Goal: Check status

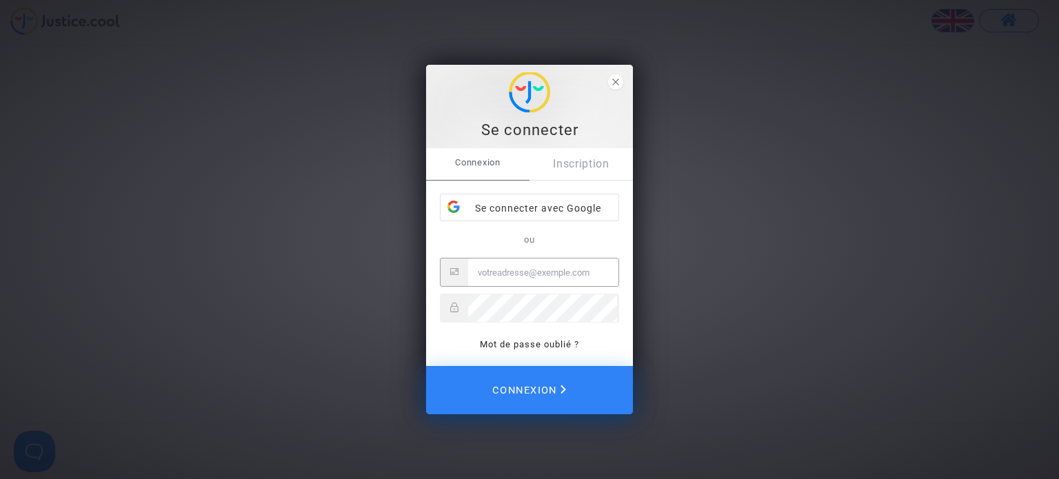
type input "katya.belchinska@skyrefund.com"
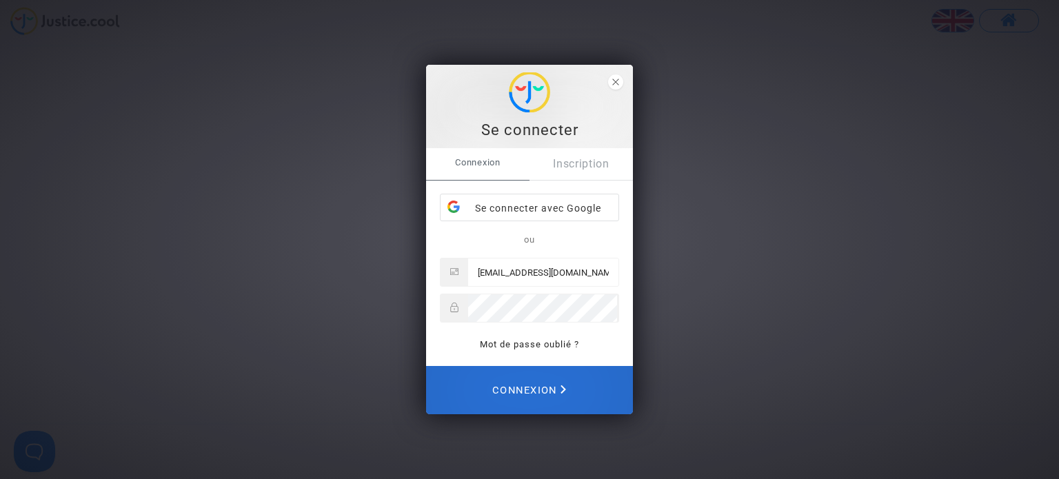
click at [545, 390] on span "Connexion" at bounding box center [529, 390] width 74 height 30
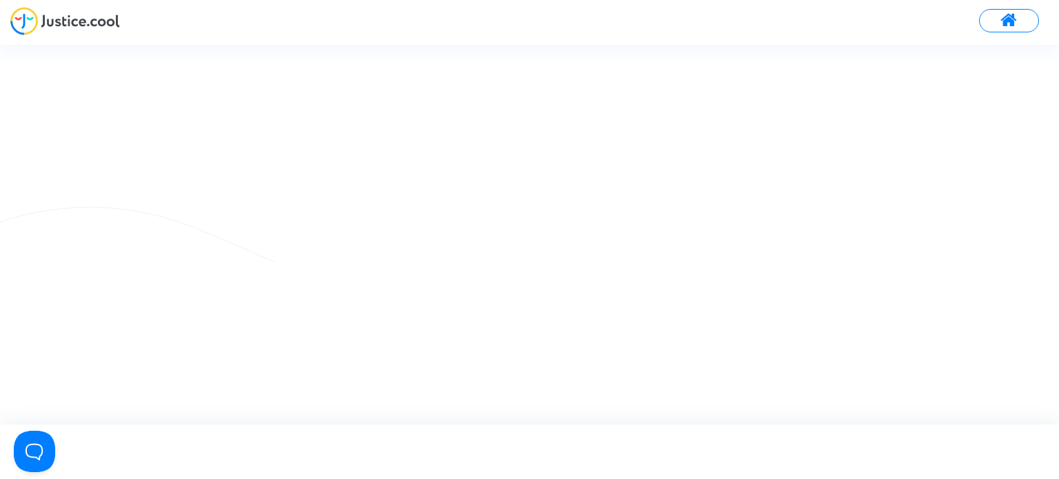
click at [22, 26] on img at bounding box center [65, 21] width 110 height 28
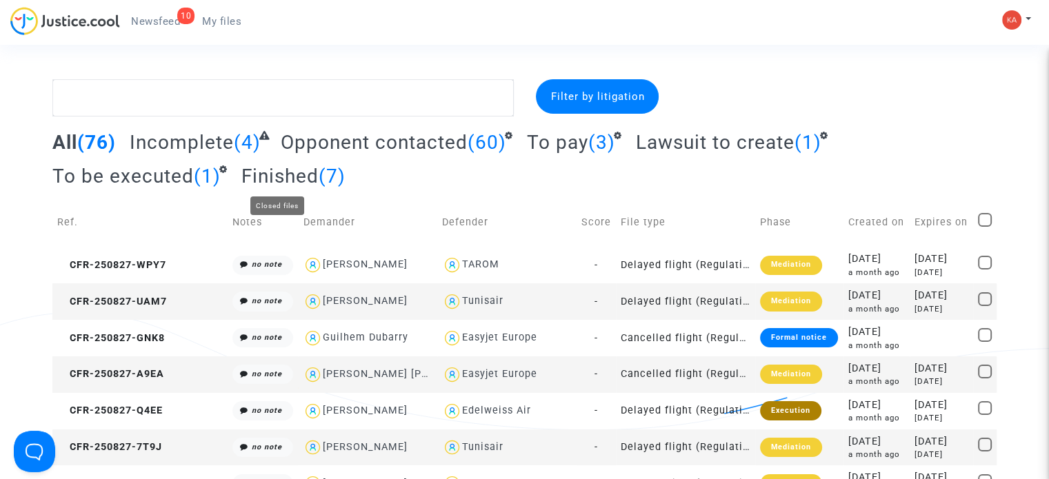
click at [275, 176] on span "Finished" at bounding box center [279, 176] width 77 height 23
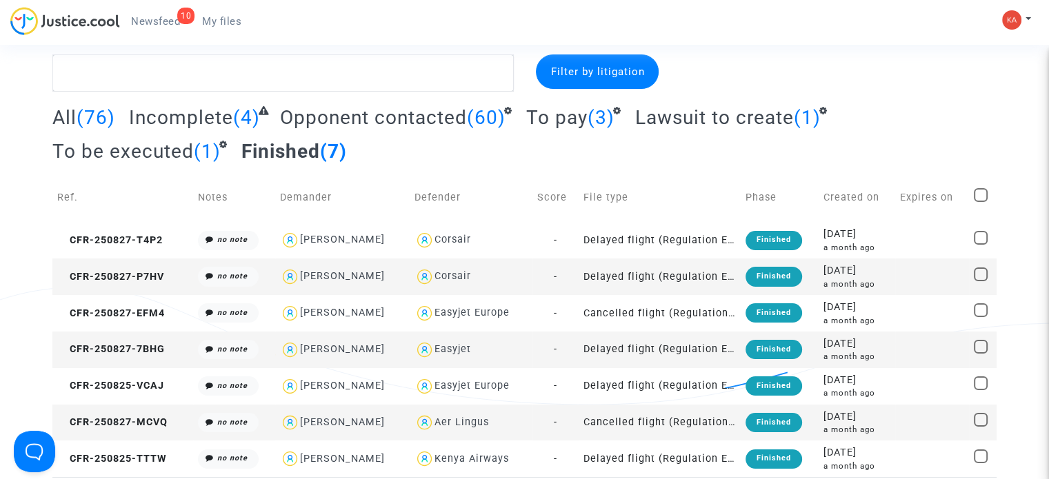
scroll to position [69, 0]
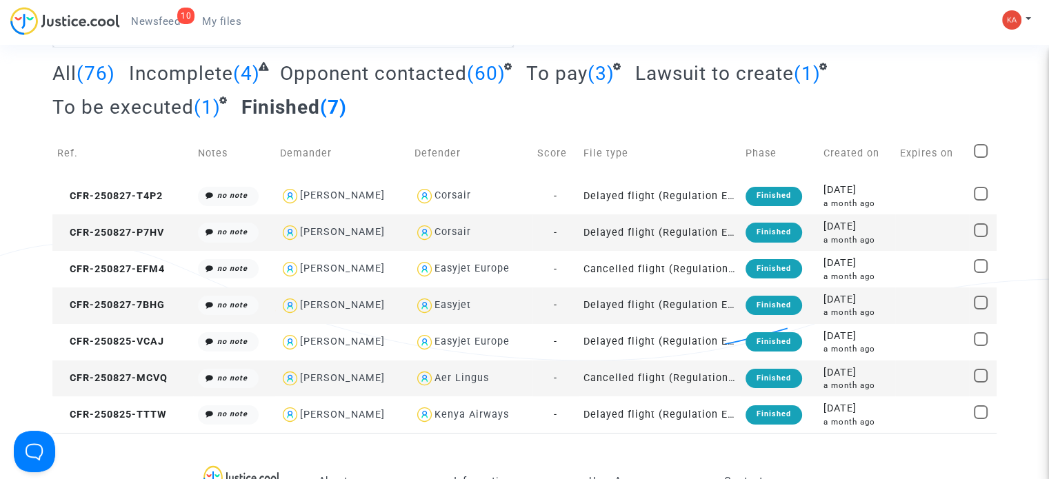
click at [568, 76] on span "To pay" at bounding box center [556, 73] width 61 height 23
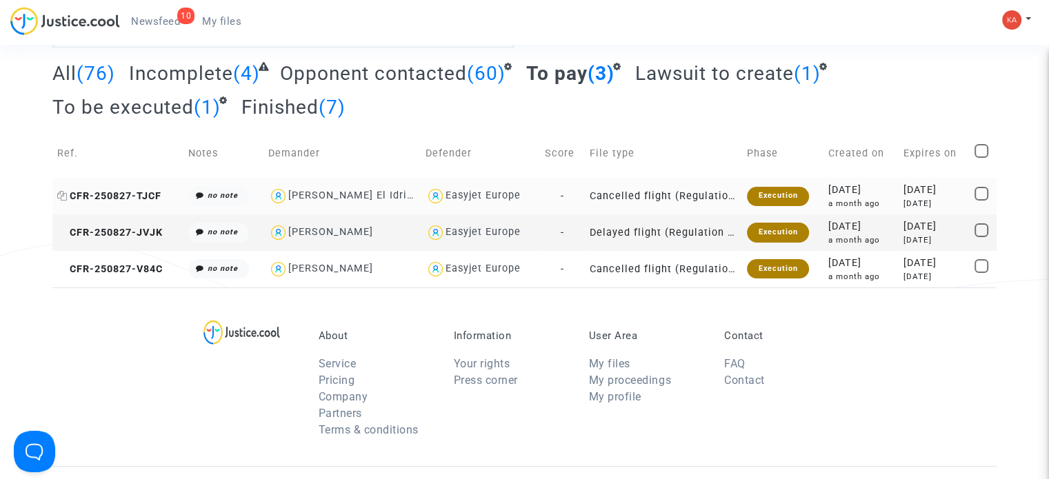
drag, startPoint x: 166, startPoint y: 196, endPoint x: 72, endPoint y: 190, distance: 94.0
click at [72, 190] on td "CFR-250827-TJCF" at bounding box center [117, 196] width 131 height 37
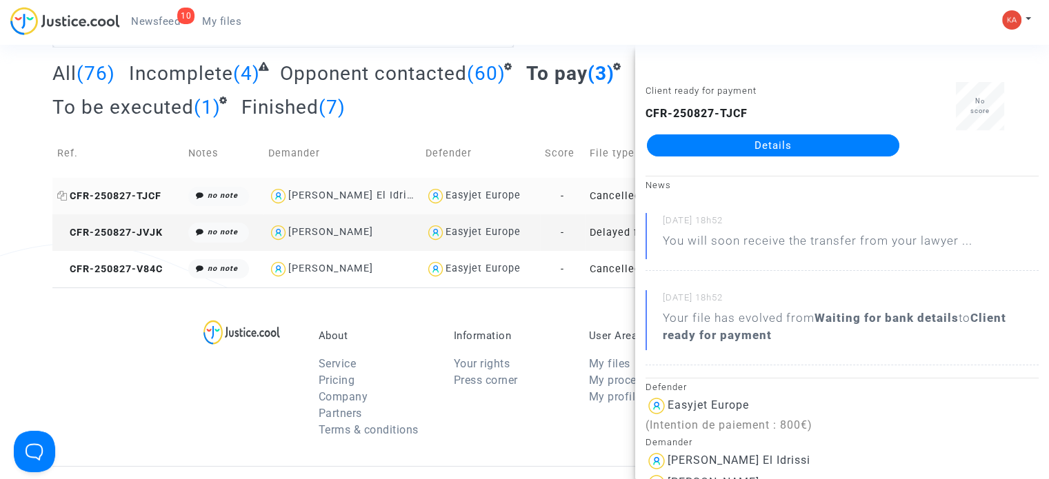
copy span "CFR-250827-TJCF"
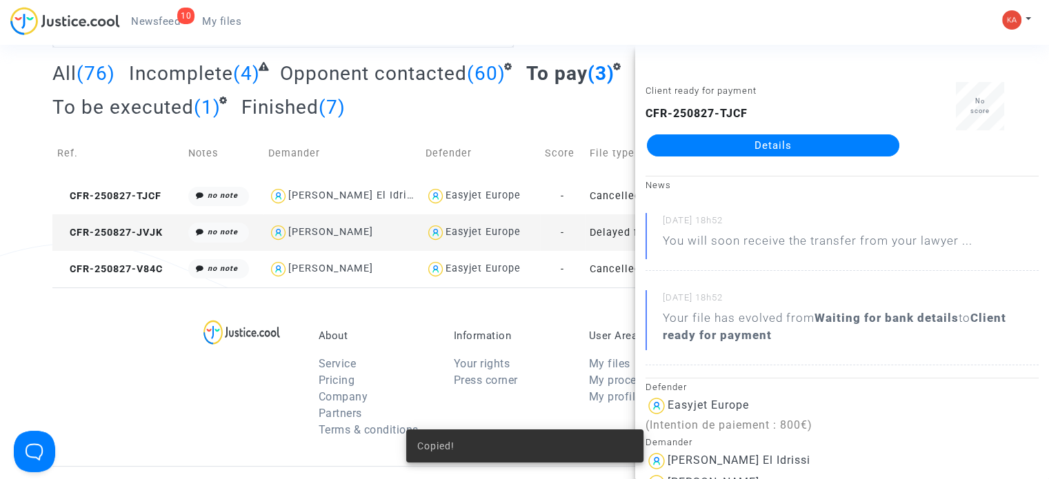
drag, startPoint x: 775, startPoint y: 110, endPoint x: 653, endPoint y: 104, distance: 122.2
click at [646, 104] on div "Client ready for payment CFR-250827-TJCF Details" at bounding box center [773, 125] width 276 height 87
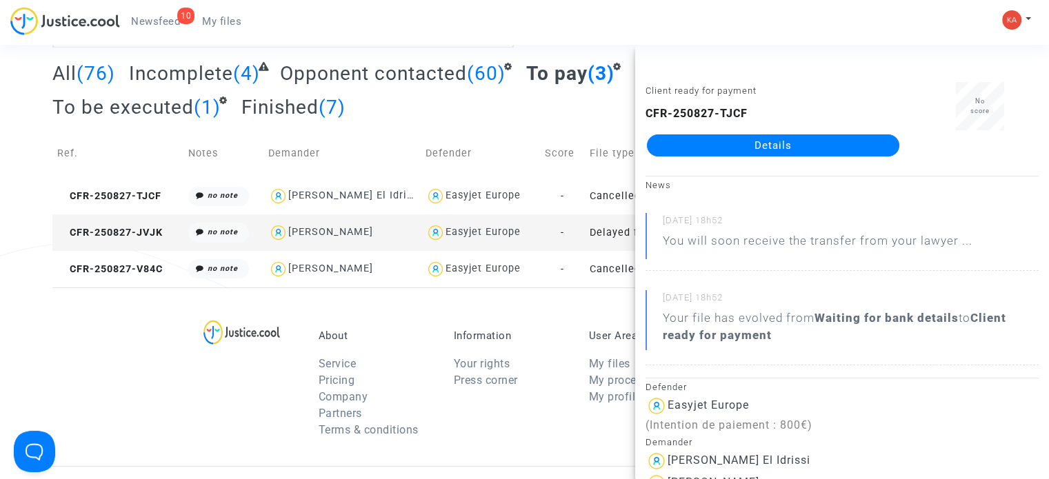
copy b "CFR-250827-TJCF"
click at [155, 15] on span "Newsfeed" at bounding box center [155, 21] width 49 height 12
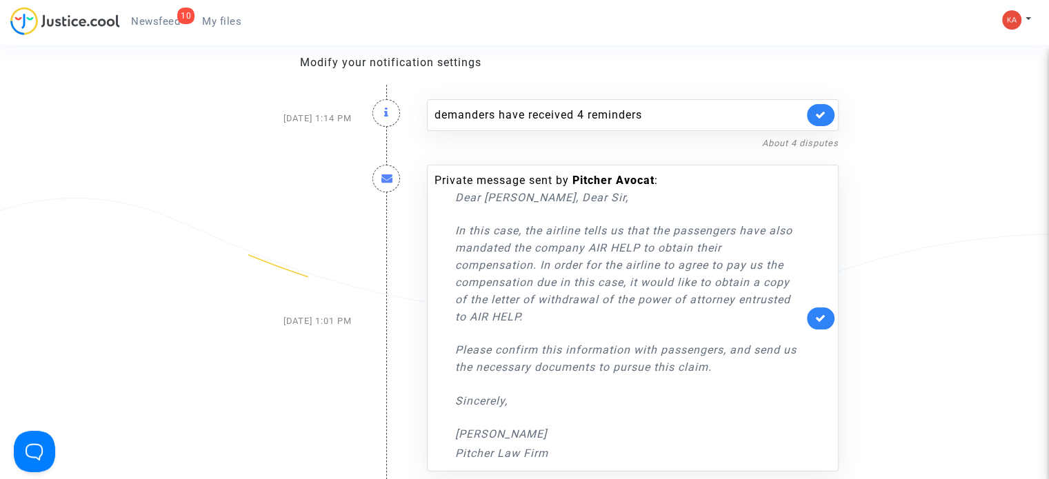
scroll to position [152, 0]
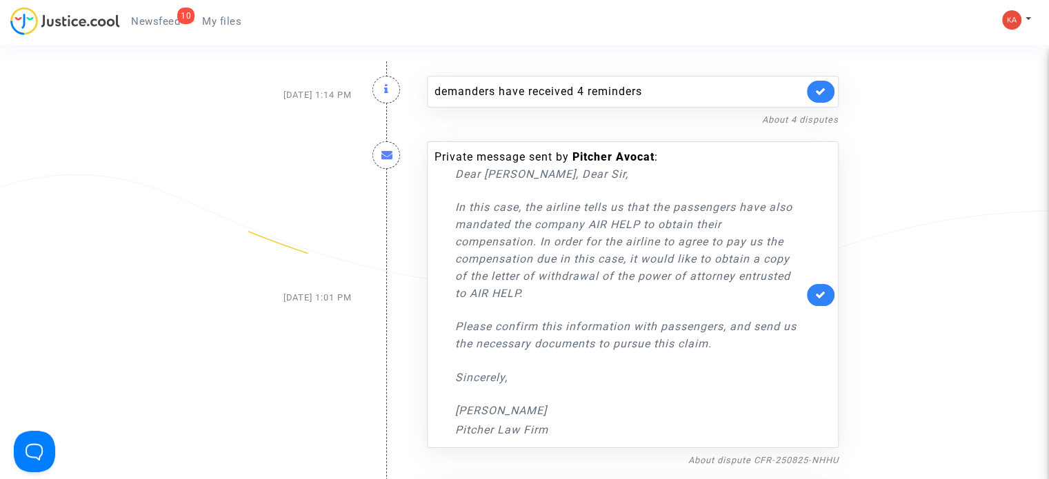
click at [392, 154] on icon at bounding box center [387, 154] width 12 height 11
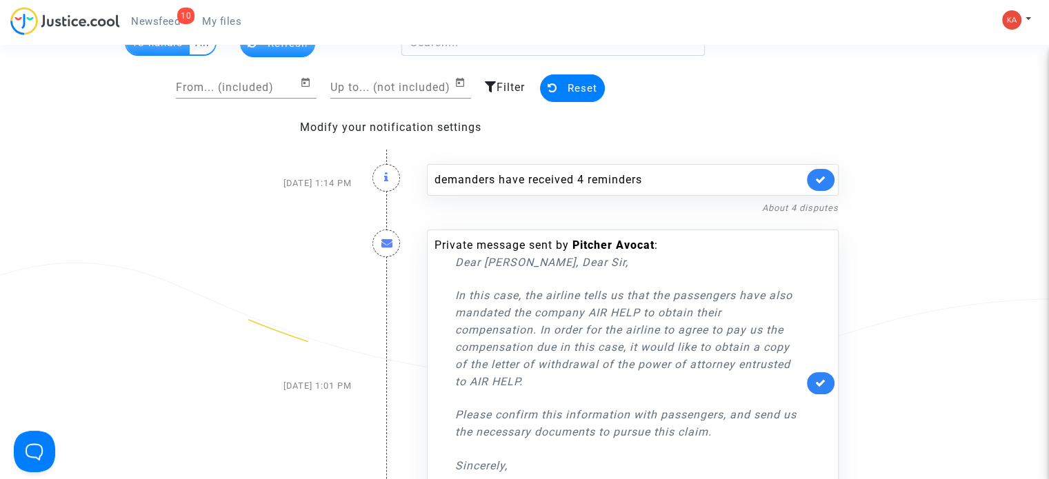
scroll to position [0, 0]
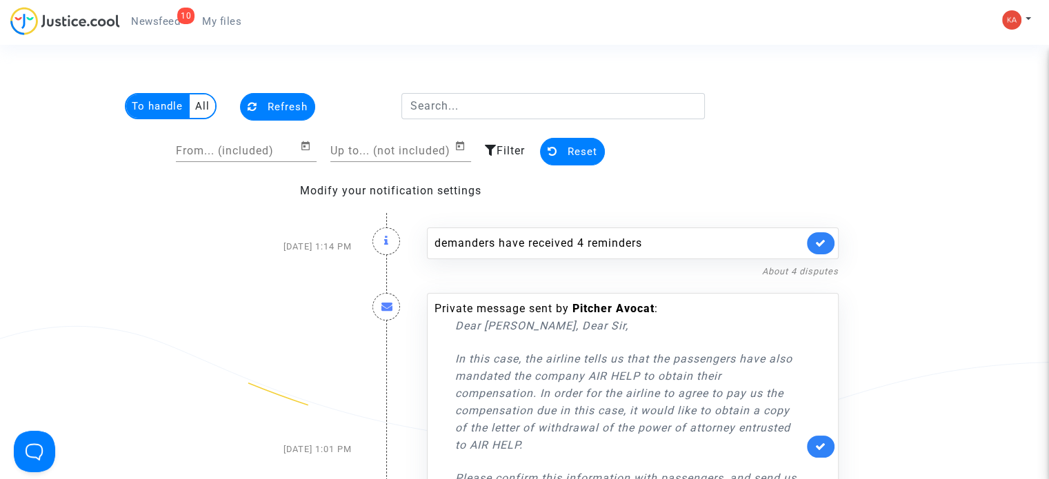
click at [228, 24] on span "My files" at bounding box center [221, 21] width 39 height 12
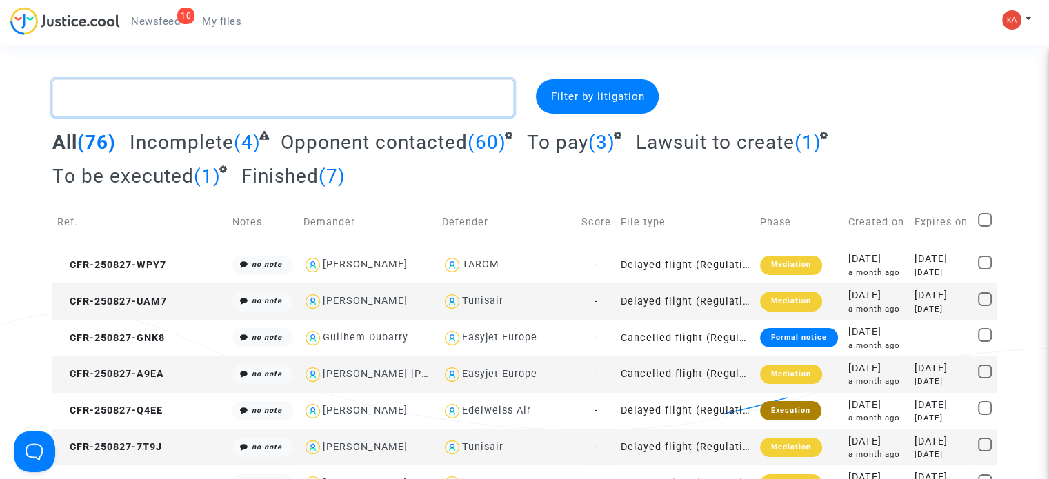
click at [483, 84] on textarea at bounding box center [282, 97] width 461 height 37
paste textarea "CFR-250825-NHHU"
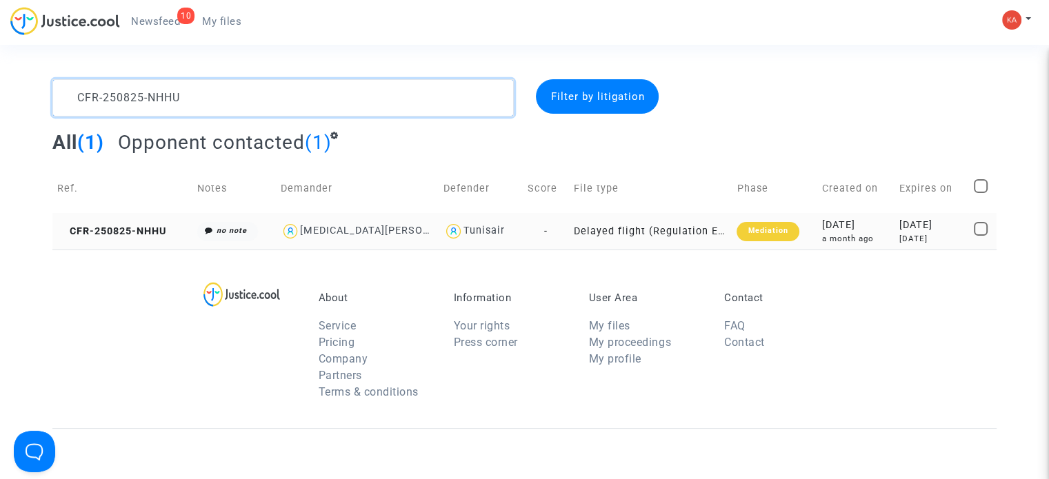
type textarea "CFR-250825-NHHU"
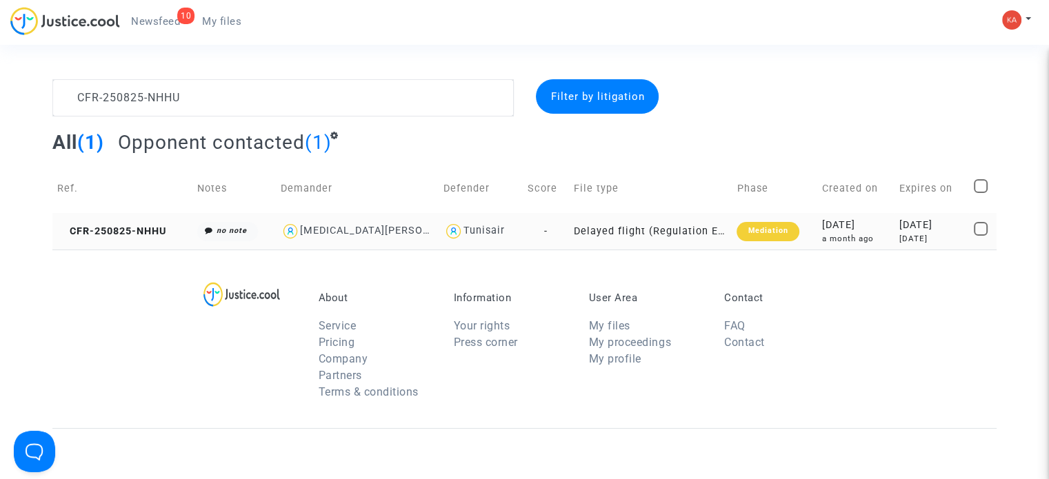
click at [569, 226] on td "Delayed flight (Regulation EC 261/2004)" at bounding box center [650, 231] width 163 height 37
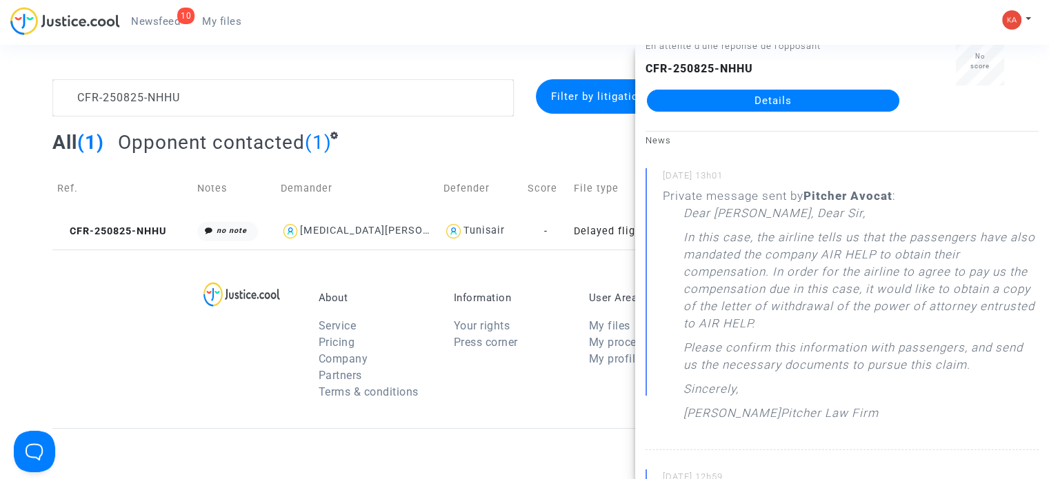
scroll to position [69, 0]
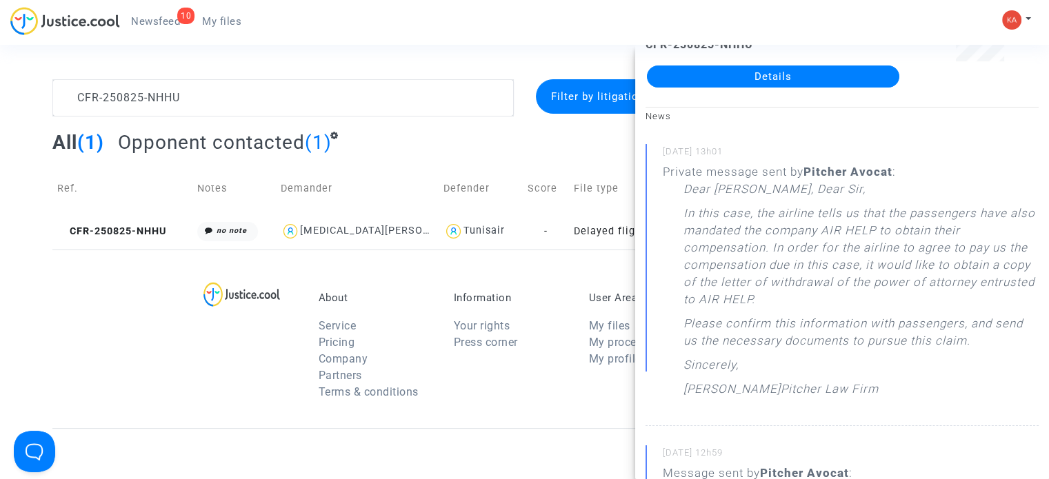
click at [955, 262] on p "In this case, the airline tells us that the passengers have also mandated the c…" at bounding box center [860, 260] width 355 height 110
drag, startPoint x: 995, startPoint y: 264, endPoint x: 811, endPoint y: 292, distance: 186.3
click at [811, 292] on p "In this case, the airline tells us that the passengers have also mandated the c…" at bounding box center [860, 260] width 355 height 110
copy p "a copy of the letter of withdrawal of the power of attorney entrusted to AIR HE…"
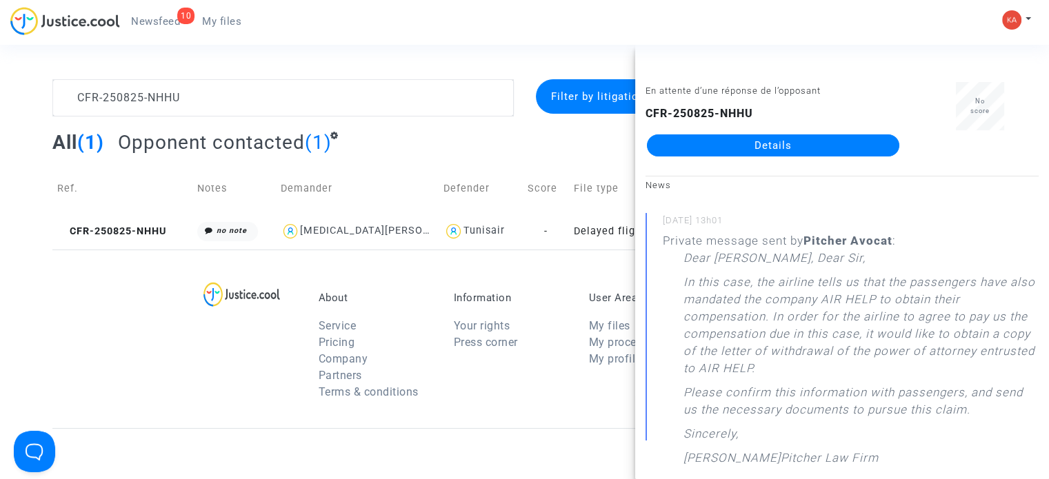
drag, startPoint x: 758, startPoint y: 114, endPoint x: 647, endPoint y: 115, distance: 111.0
click at [646, 115] on div "CFR-250825-NHHU Details" at bounding box center [773, 131] width 255 height 51
copy b "CFR-250825-NHHU"
click at [761, 149] on link "Details" at bounding box center [773, 145] width 252 height 22
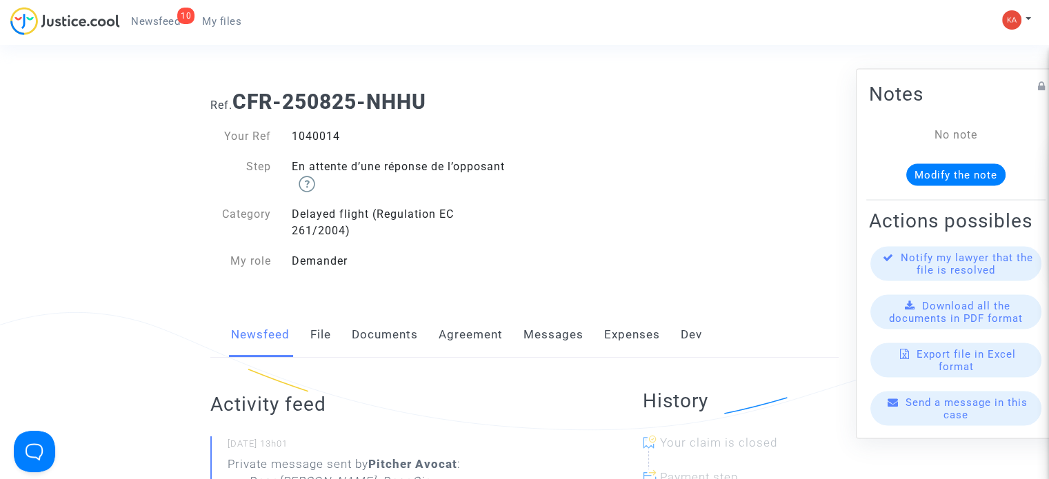
drag, startPoint x: 333, startPoint y: 143, endPoint x: 293, endPoint y: 140, distance: 40.1
click at [293, 140] on div "1040014" at bounding box center [402, 136] width 243 height 17
